Goal: Find contact information: Find contact information

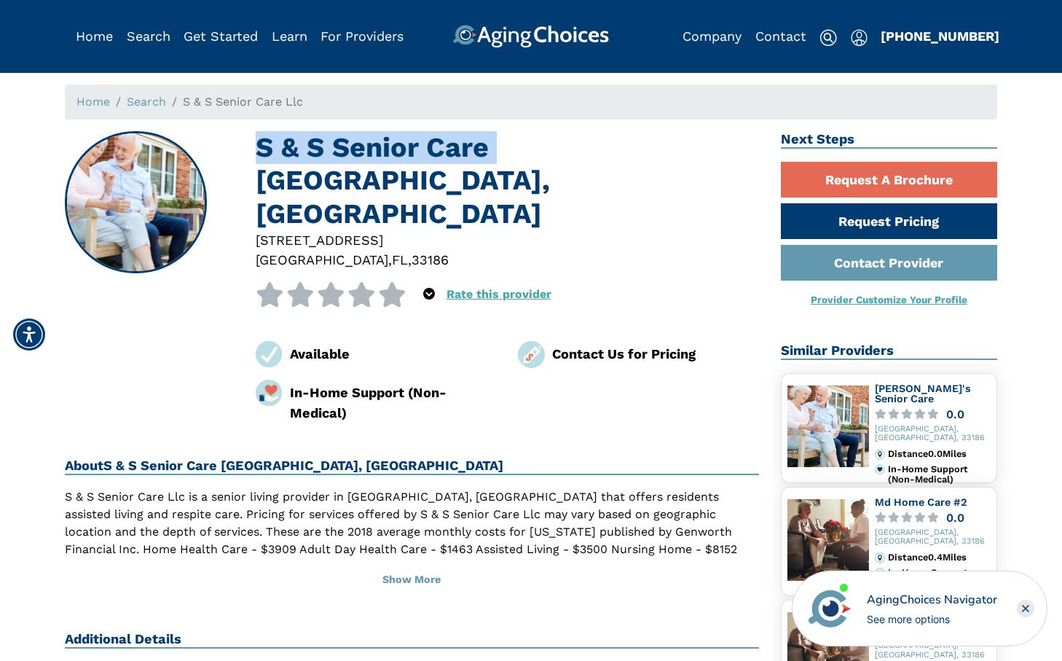
drag, startPoint x: 256, startPoint y: 146, endPoint x: 498, endPoint y: 158, distance: 242.2
click at [498, 158] on h1 "S & S Senior Care [GEOGRAPHIC_DATA], [GEOGRAPHIC_DATA]" at bounding box center [508, 180] width 504 height 99
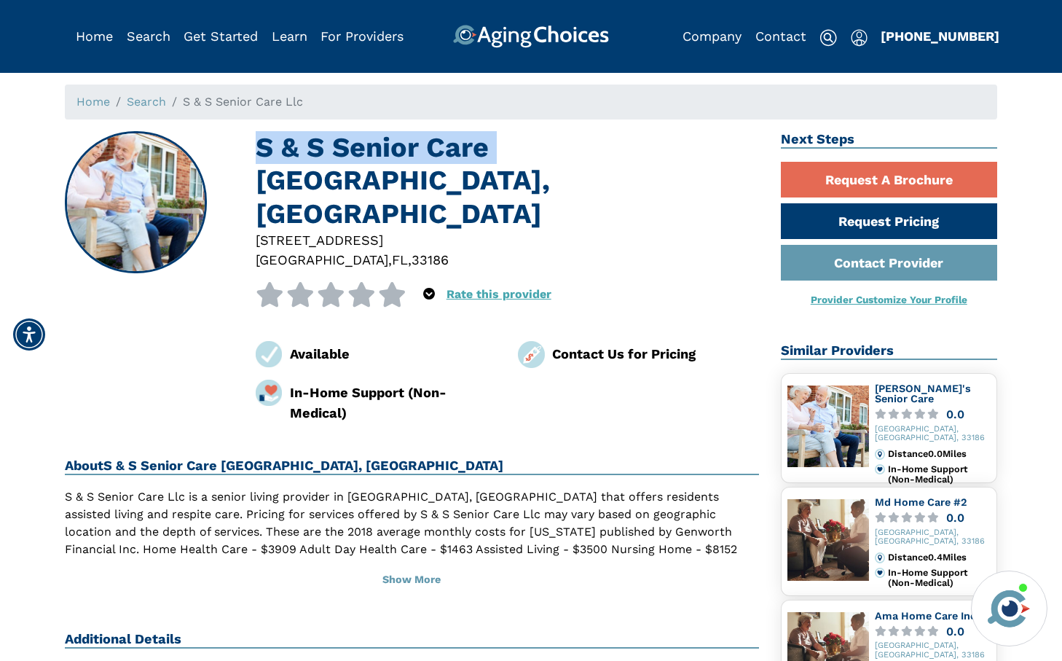
copy h1 "S & S Senior Care"
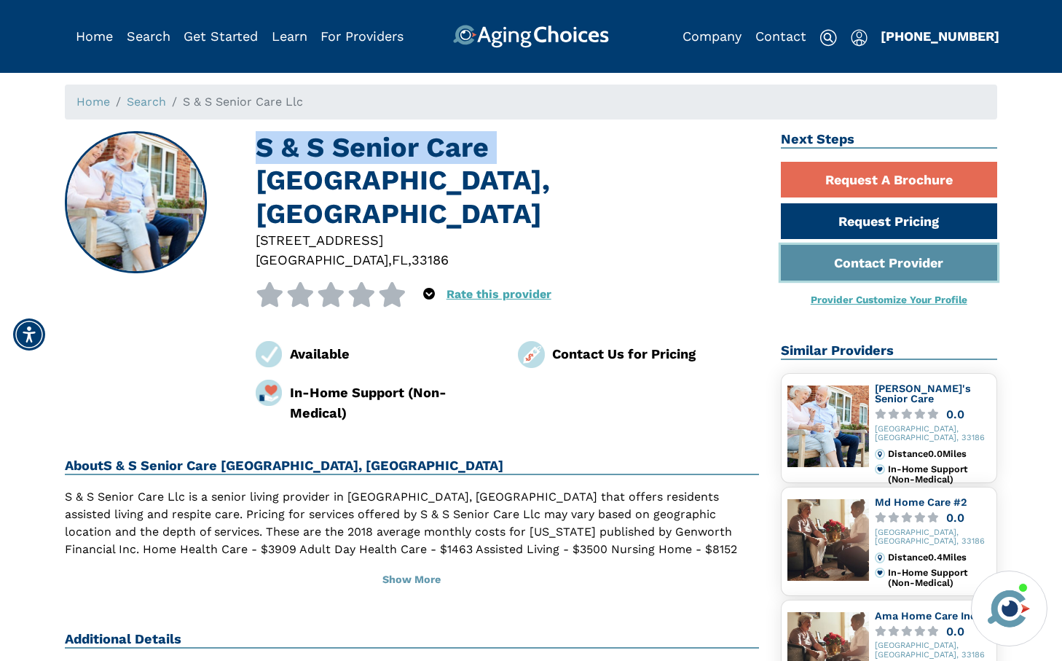
click at [853, 259] on link "Contact Provider" at bounding box center [889, 263] width 217 height 36
